Goal: Task Accomplishment & Management: Use online tool/utility

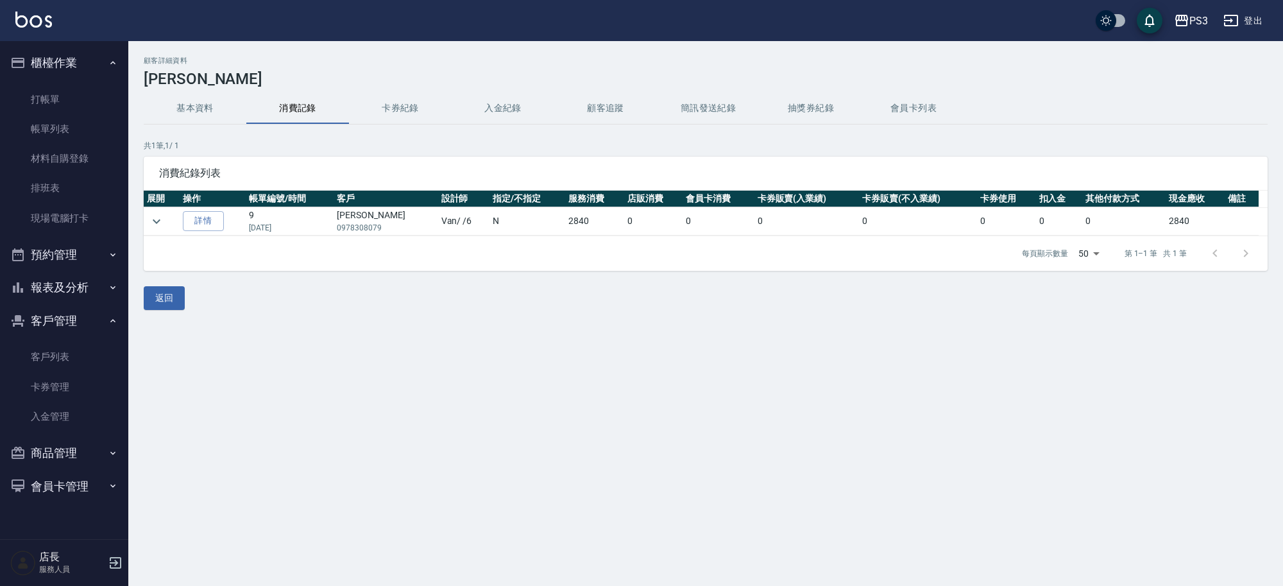
click at [56, 280] on button "報表及分析" at bounding box center [64, 287] width 118 height 33
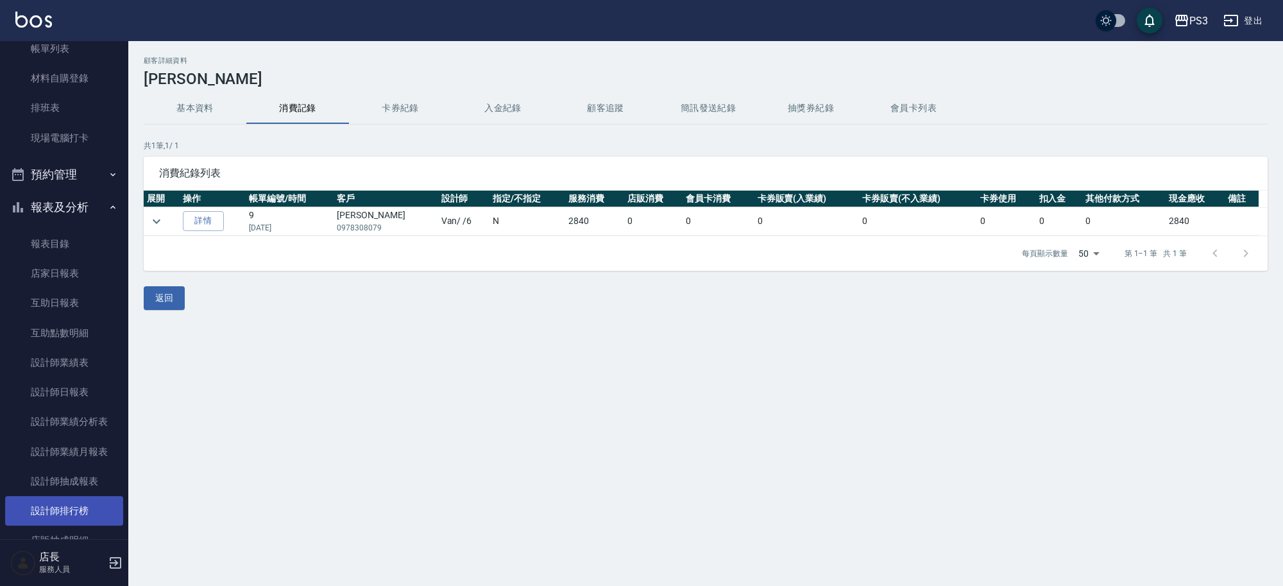
scroll to position [80, 0]
click at [76, 507] on link "設計師排行榜" at bounding box center [64, 510] width 118 height 29
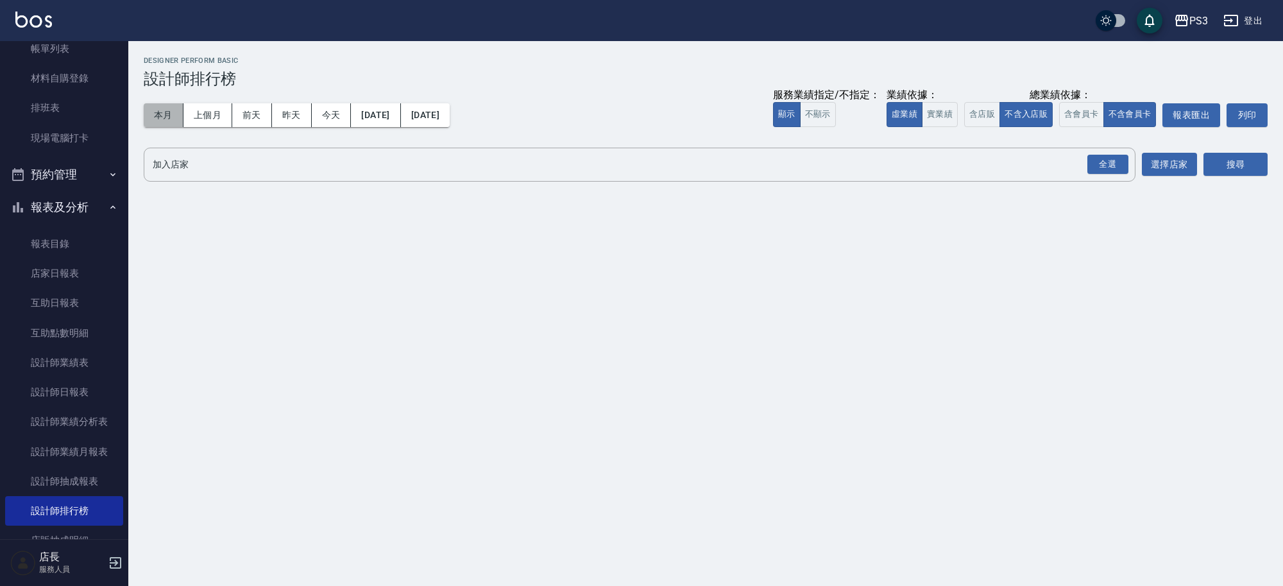
click at [167, 117] on button "本月" at bounding box center [164, 115] width 40 height 24
click at [1108, 160] on div "全選" at bounding box center [1107, 165] width 41 height 20
click at [999, 128] on div "本月 上個月 前天 昨天 今天 2025/08/01 2025/08/31 服務業績指定/不指定： 顯示 不顯示 業績依據： 虛業績 實業績 總業績依據： 含…" at bounding box center [706, 115] width 1124 height 55
click at [979, 111] on button "含店販" at bounding box center [982, 114] width 36 height 25
click at [1231, 165] on button "搜尋" at bounding box center [1235, 165] width 64 height 24
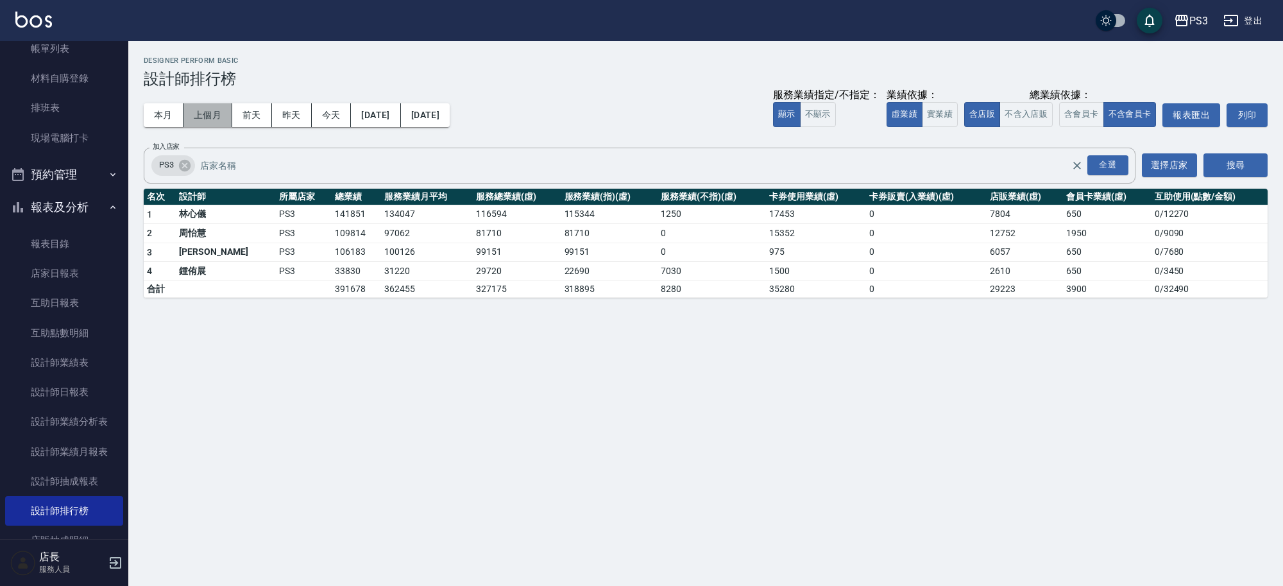
click at [213, 111] on button "上個月" at bounding box center [207, 115] width 49 height 24
click at [171, 114] on button "本月" at bounding box center [164, 115] width 40 height 24
click at [200, 126] on button "上個月" at bounding box center [207, 115] width 49 height 24
click at [168, 124] on button "本月" at bounding box center [164, 115] width 40 height 24
click at [174, 113] on button "本月" at bounding box center [164, 115] width 40 height 24
